Goal: Contribute content

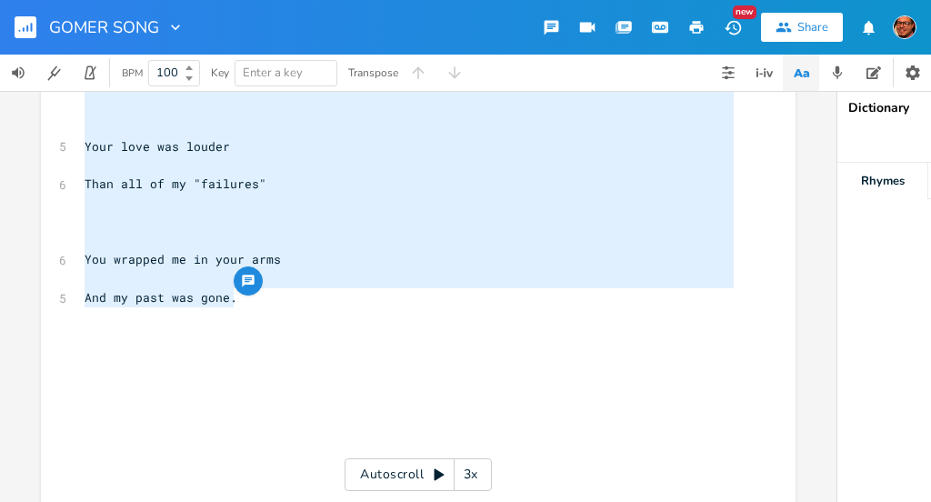
scroll to position [543, 0]
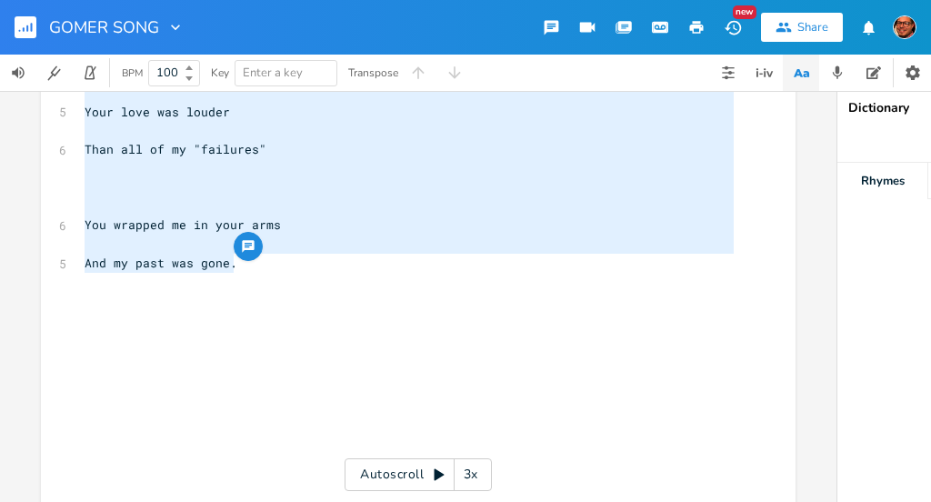
click at [240, 271] on pre "And my past was gone." at bounding box center [409, 263] width 657 height 19
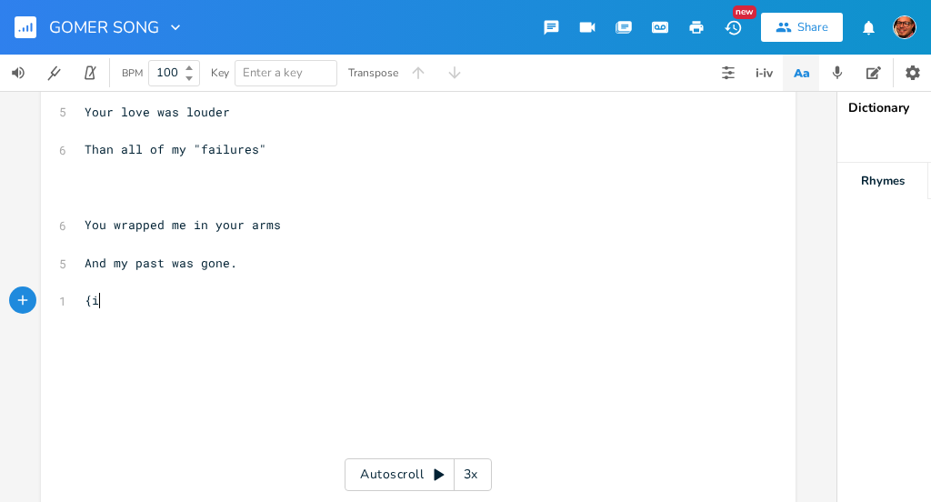
type textarea "{in"
type textarea "[interlude]"
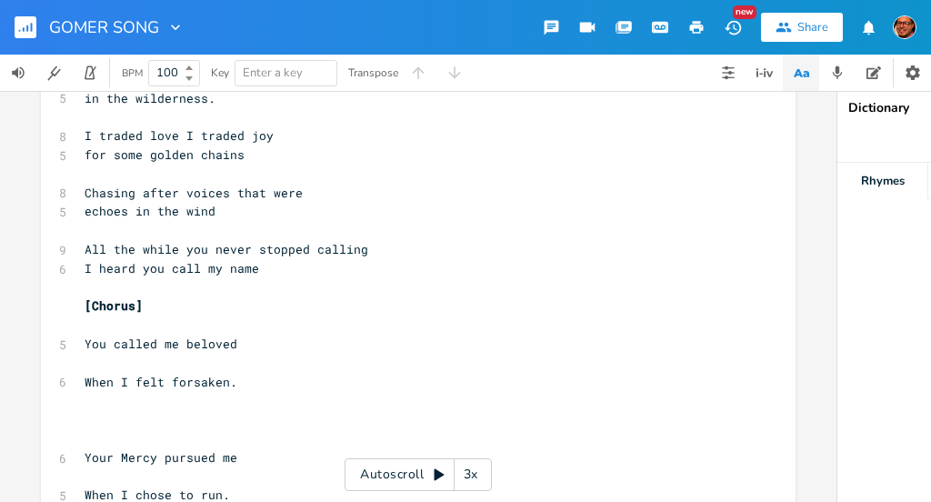
scroll to position [0, 0]
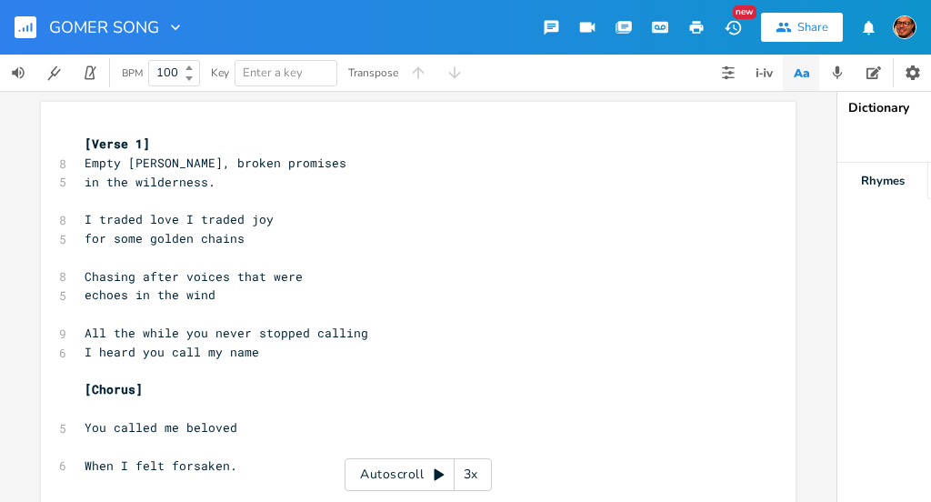
click at [85, 142] on span "[Verse 1]" at bounding box center [117, 143] width 65 height 16
click at [123, 145] on span "[Verse 1]" at bounding box center [117, 143] width 65 height 16
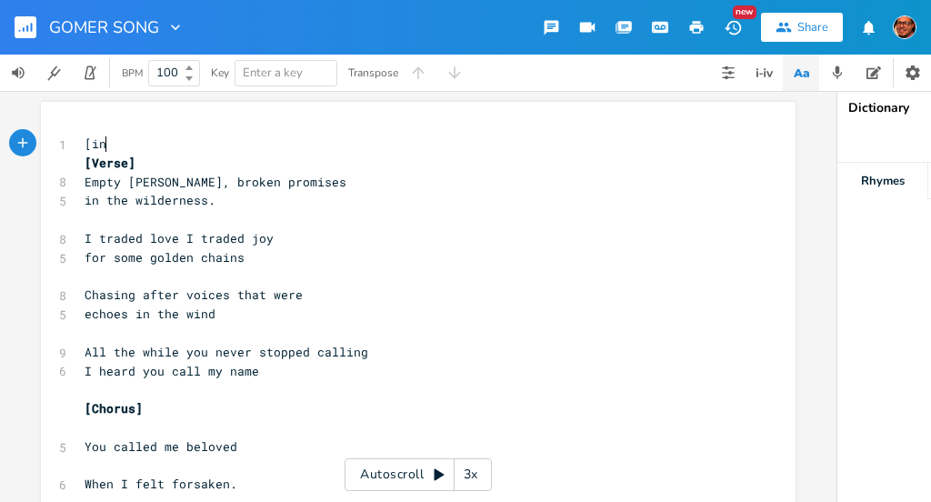
type textarea "[inr"
type textarea "ntro"
type textarea "tro]"
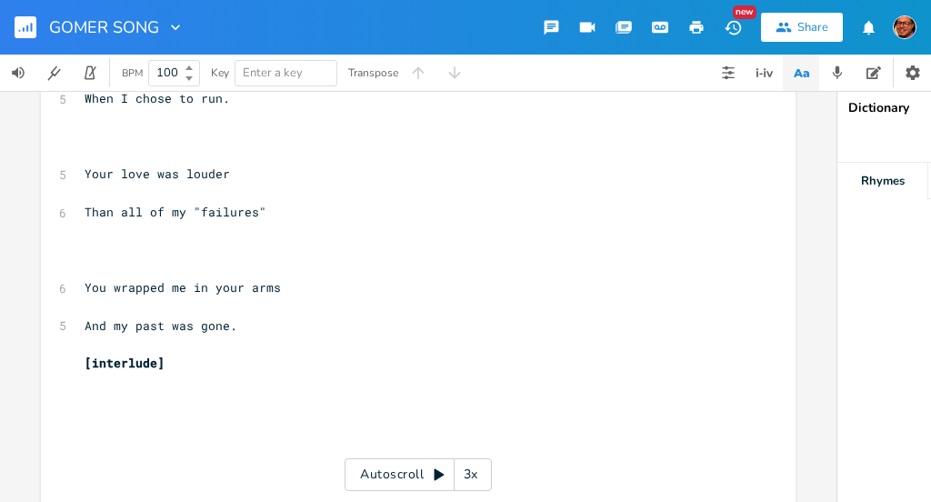
scroll to position [522, 0]
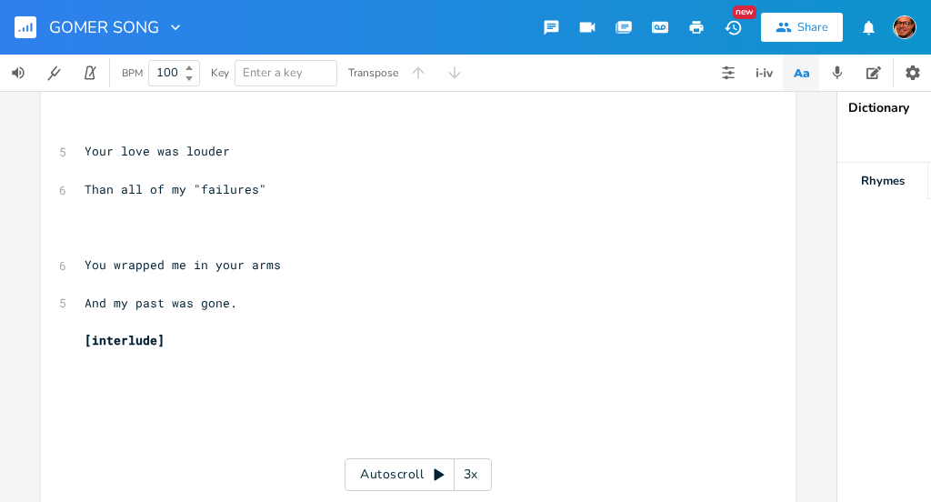
click at [169, 346] on pre "[interlude]" at bounding box center [409, 340] width 657 height 19
type textarea "verse"
type textarea "{"
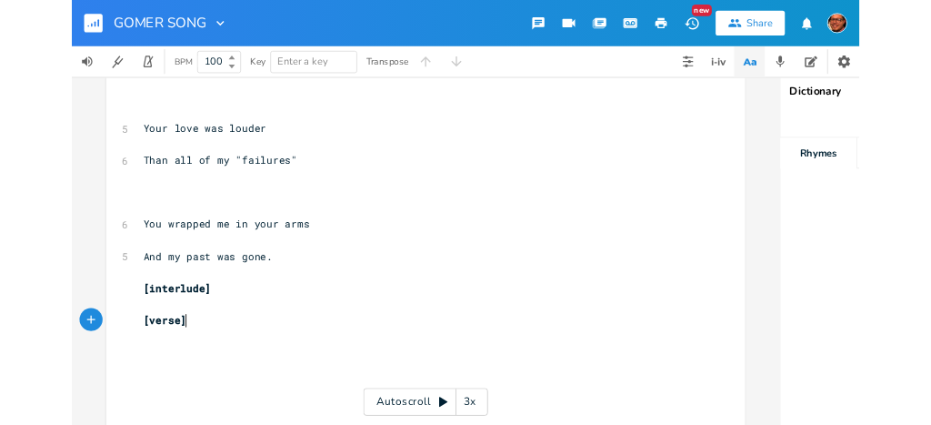
scroll to position [0, 35]
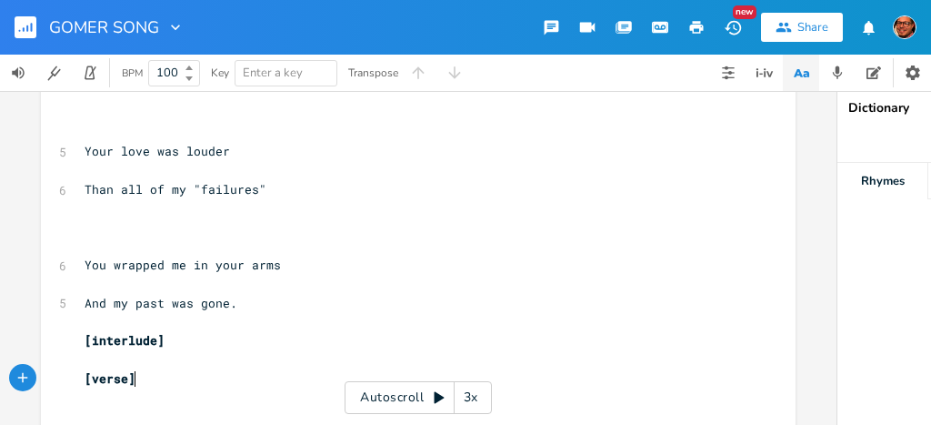
type textarea "[verse]"
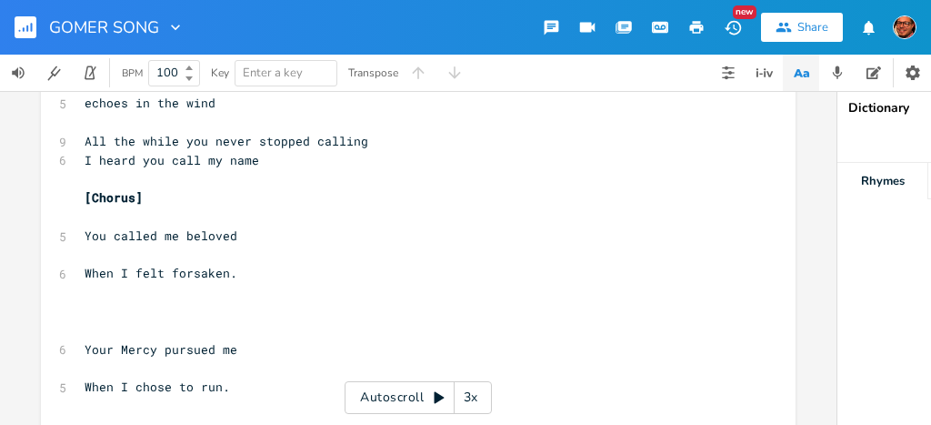
scroll to position [542, 0]
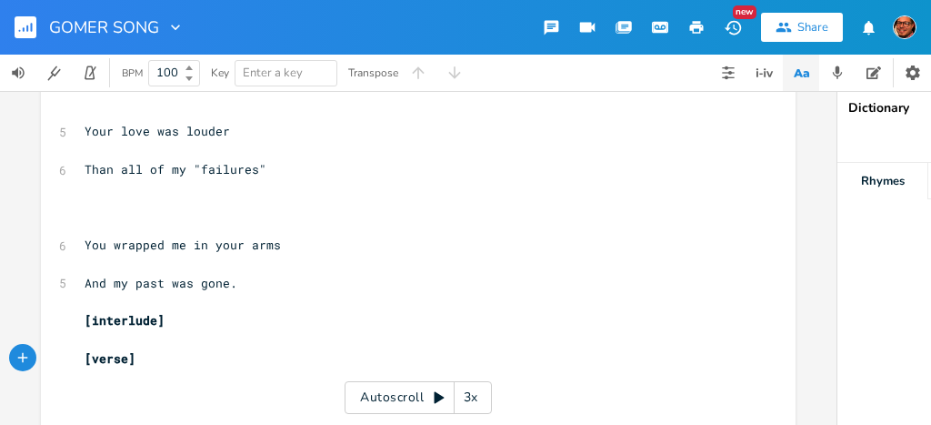
click at [254, 285] on pre "And my past was gone." at bounding box center [409, 283] width 657 height 19
type textarea "[intro] [Verse] Empty [PERSON_NAME], broken promises in the wilderness. I trade…"
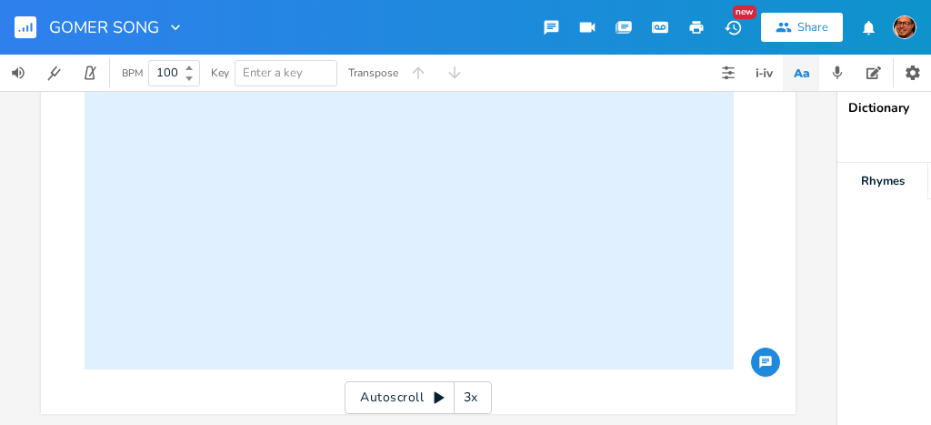
click at [195, 294] on pre "​" at bounding box center [409, 303] width 657 height 19
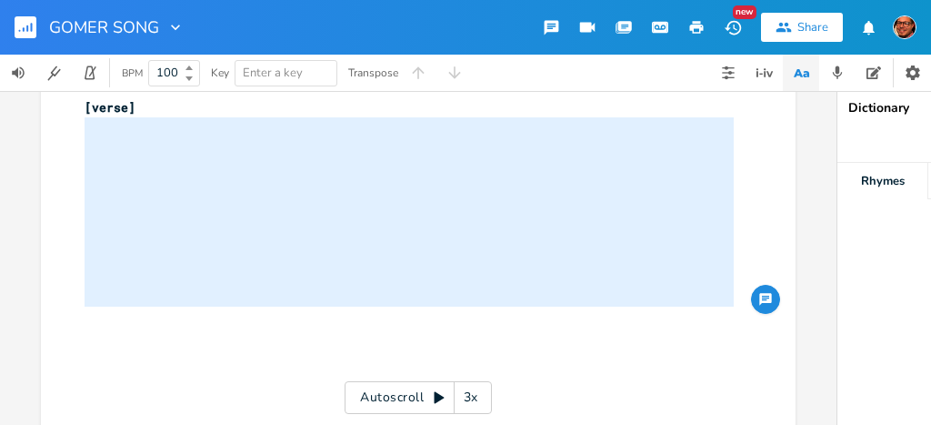
scroll to position [863, 0]
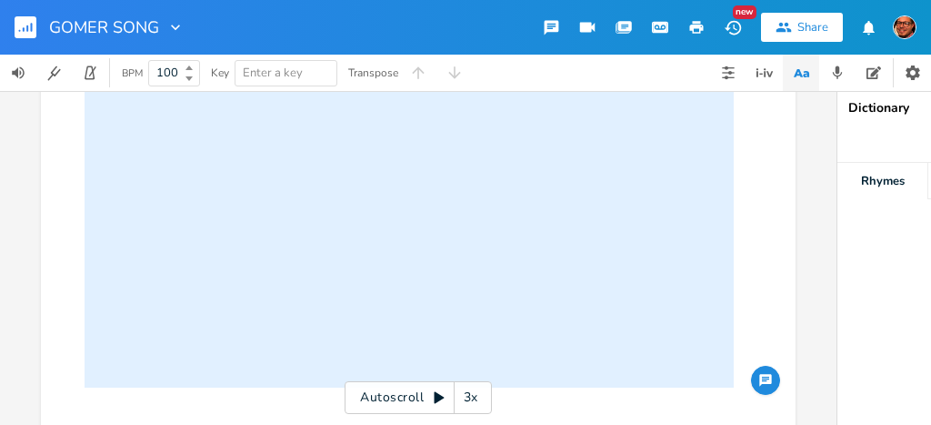
drag, startPoint x: 89, startPoint y: 134, endPoint x: 362, endPoint y: 467, distance: 431.0
click at [362, 425] on html "GOMER SONG New Share BPM 100 Key Enter a key Transpose x [intro] [Verse] 8 Empt…" at bounding box center [465, 212] width 931 height 425
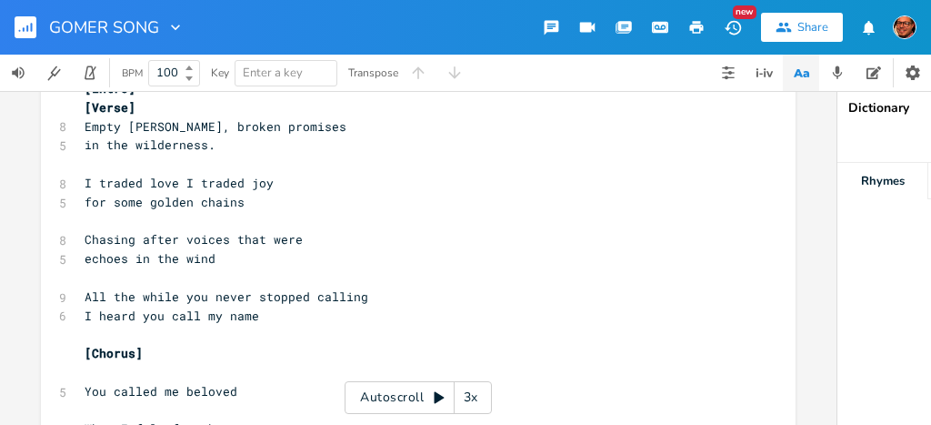
scroll to position [0, 0]
